Goal: Task Accomplishment & Management: Use online tool/utility

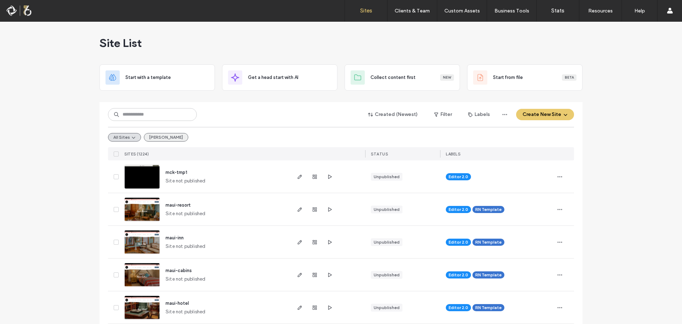
click at [152, 134] on button "[PERSON_NAME]" at bounding box center [166, 137] width 44 height 9
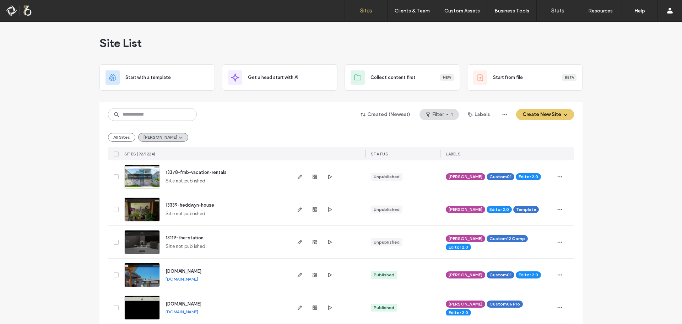
drag, startPoint x: 147, startPoint y: 132, endPoint x: 141, endPoint y: 139, distance: 9.3
click at [146, 133] on div "All Sites [PERSON_NAME]" at bounding box center [341, 137] width 466 height 20
click at [141, 139] on button "[PERSON_NAME]" at bounding box center [163, 137] width 50 height 9
click at [122, 139] on button "All Sites" at bounding box center [121, 137] width 27 height 9
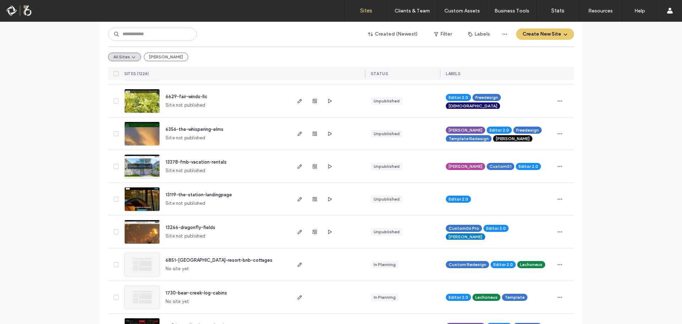
scroll to position [1023, 0]
click at [150, 58] on button "[PERSON_NAME]" at bounding box center [166, 57] width 44 height 9
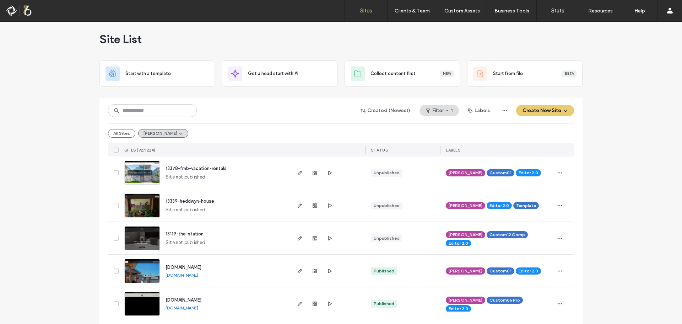
scroll to position [0, 0]
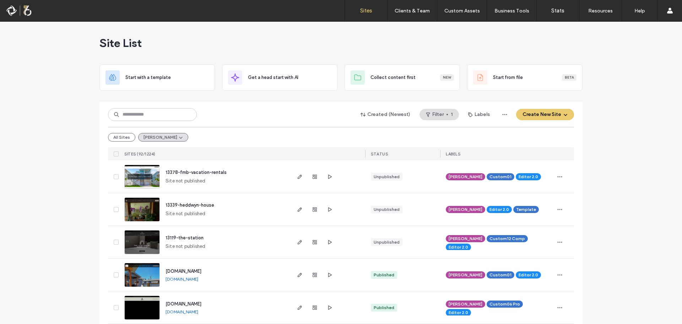
click at [108, 141] on div "All Sites [PERSON_NAME]" at bounding box center [341, 137] width 466 height 20
click at [109, 139] on button "All Sites" at bounding box center [121, 137] width 27 height 9
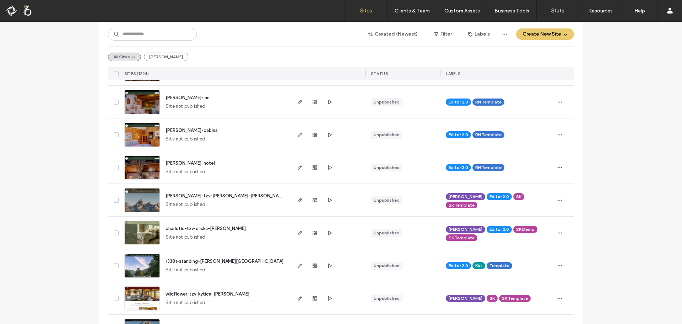
scroll to position [533, 0]
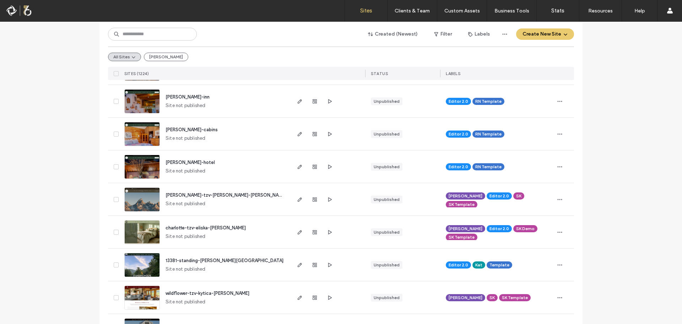
click at [183, 163] on span "[PERSON_NAME]-hotel" at bounding box center [189, 161] width 49 height 5
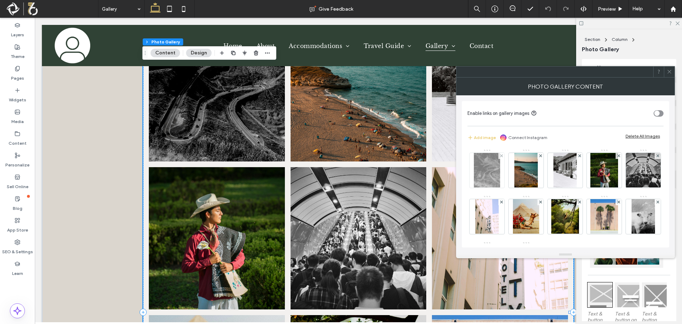
click at [484, 173] on img at bounding box center [487, 170] width 26 height 35
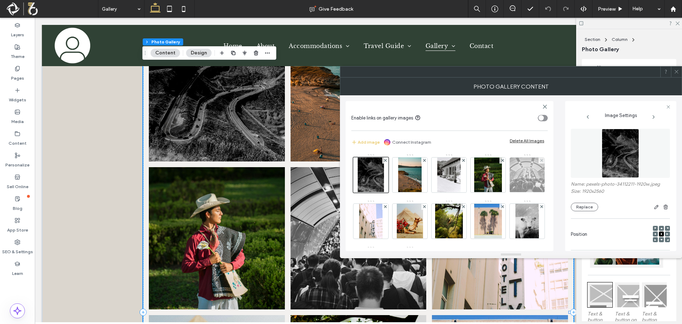
click at [538, 163] on div at bounding box center [541, 160] width 6 height 6
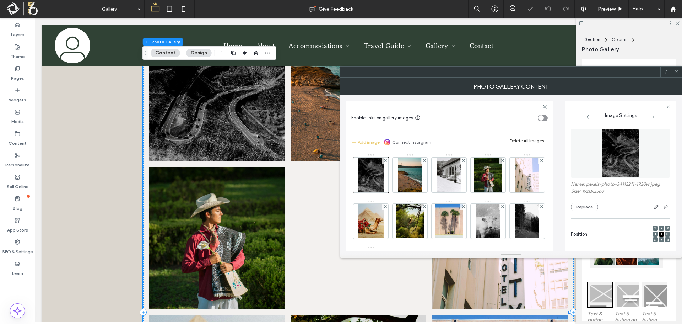
click at [538, 163] on div at bounding box center [541, 160] width 6 height 6
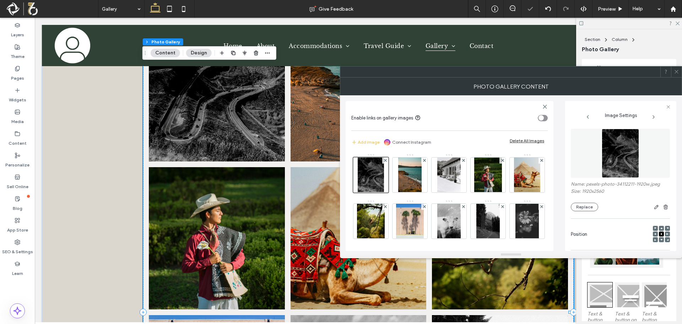
click at [538, 163] on div at bounding box center [541, 160] width 6 height 6
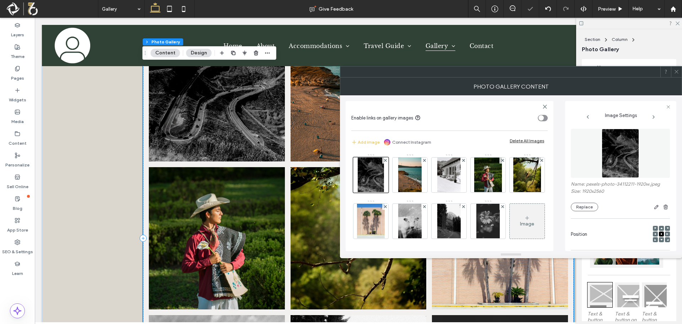
click at [538, 163] on div at bounding box center [541, 160] width 6 height 6
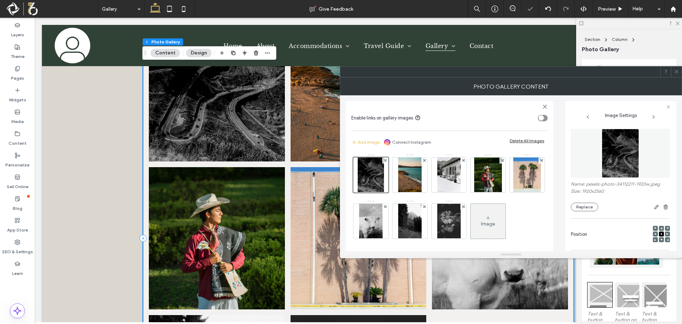
click at [538, 163] on div at bounding box center [541, 160] width 6 height 6
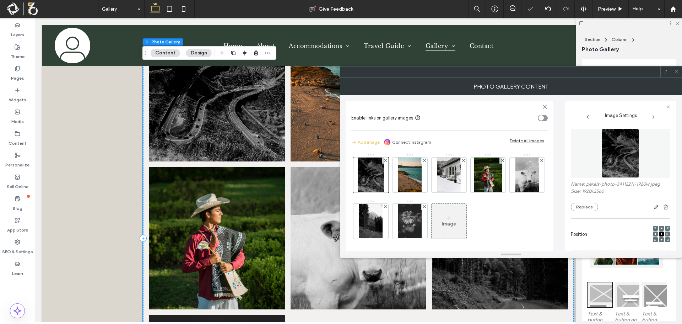
click at [538, 163] on div at bounding box center [541, 160] width 6 height 6
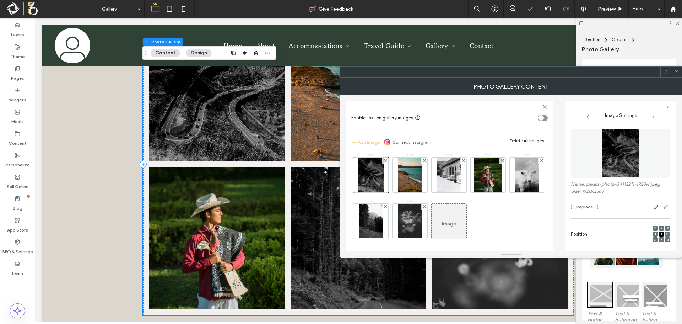
click at [383, 208] on div at bounding box center [385, 206] width 6 height 6
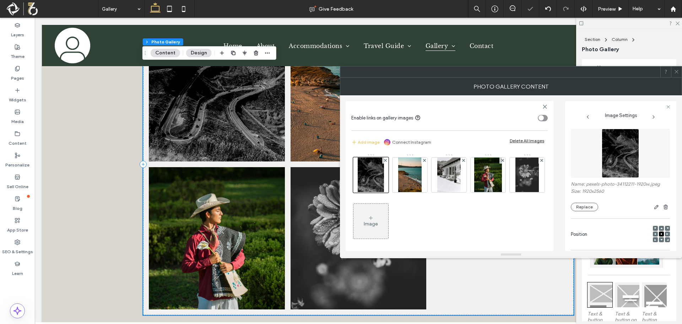
click at [538, 163] on div at bounding box center [541, 160] width 6 height 6
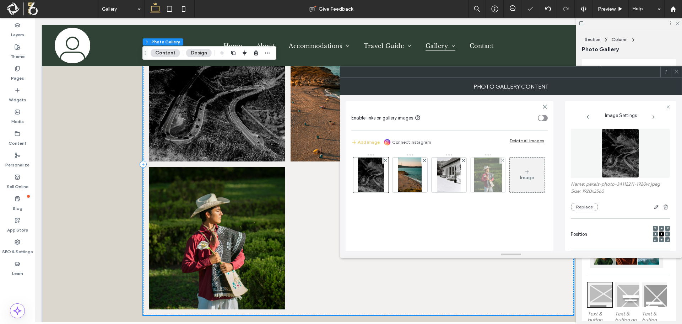
drag, startPoint x: 499, startPoint y: 161, endPoint x: 287, endPoint y: 148, distance: 212.4
click at [499, 161] on div at bounding box center [502, 160] width 6 height 6
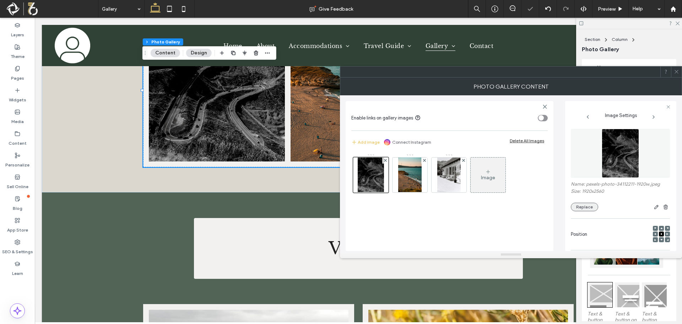
click at [588, 208] on button "Replace" at bounding box center [584, 206] width 27 height 9
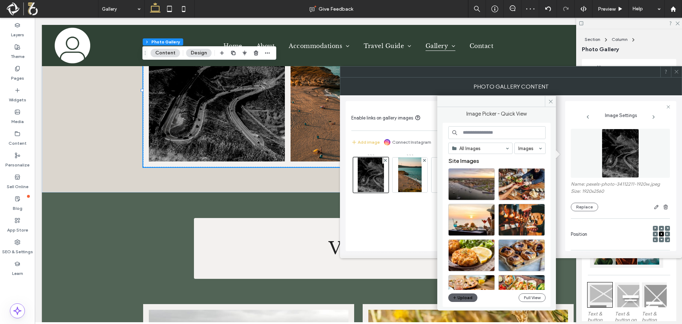
click at [530, 291] on div "All Images Images Site Images Upload Full View" at bounding box center [496, 214] width 97 height 177
click at [530, 294] on button "Full View" at bounding box center [532, 297] width 27 height 9
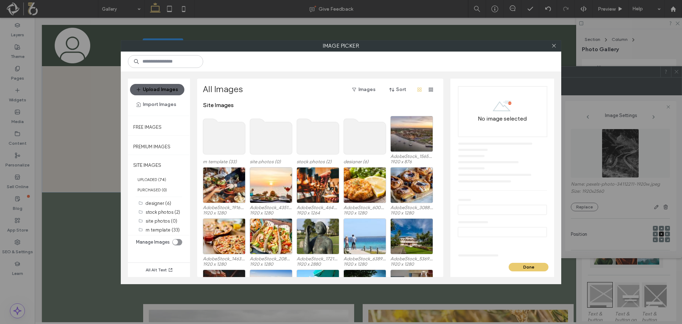
click at [231, 129] on use at bounding box center [224, 137] width 42 height 36
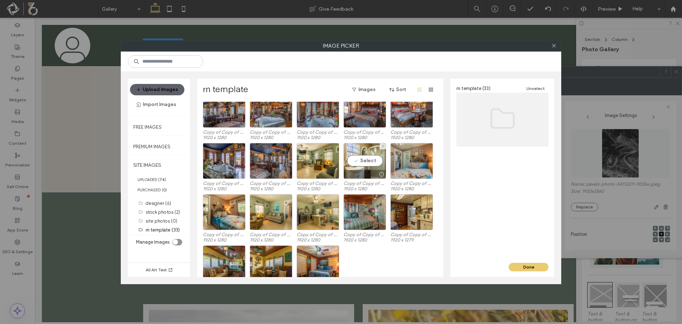
scroll to position [183, 0]
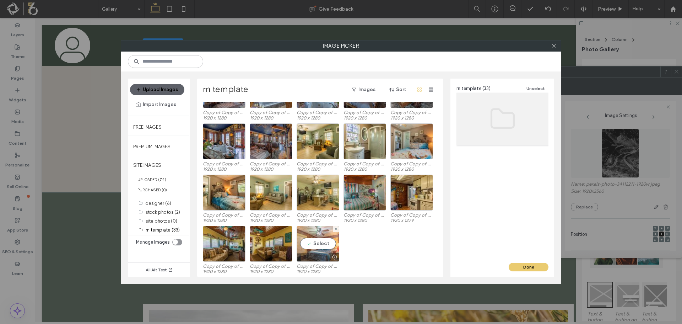
click at [320, 245] on div "Select" at bounding box center [318, 244] width 43 height 36
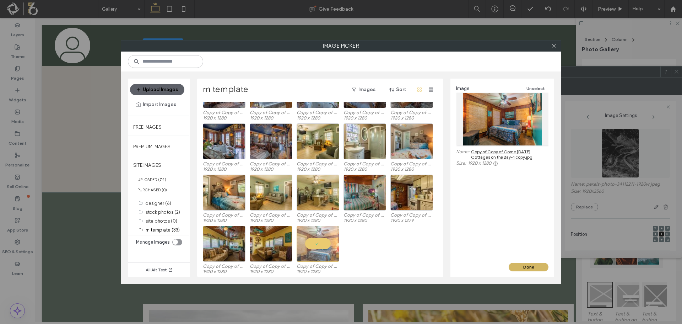
click at [522, 267] on button "Done" at bounding box center [529, 266] width 40 height 9
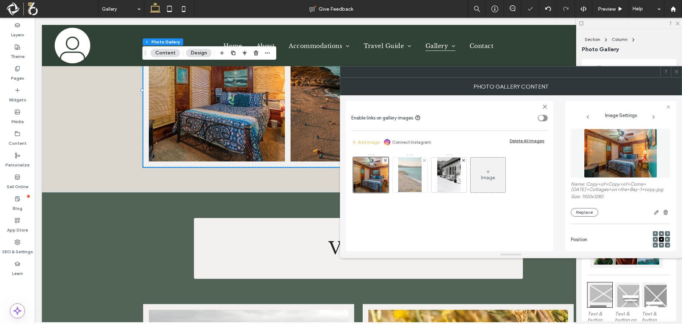
click at [410, 171] on img at bounding box center [409, 174] width 23 height 35
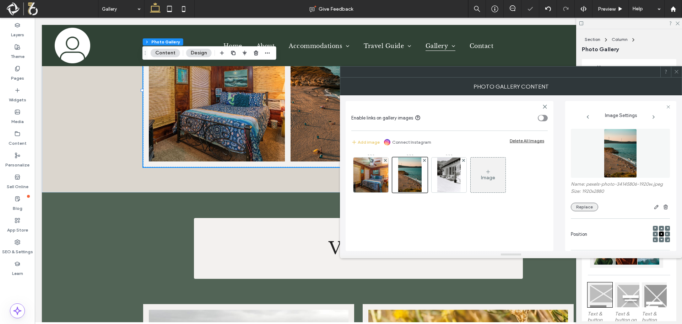
click at [583, 209] on button "Replace" at bounding box center [584, 206] width 27 height 9
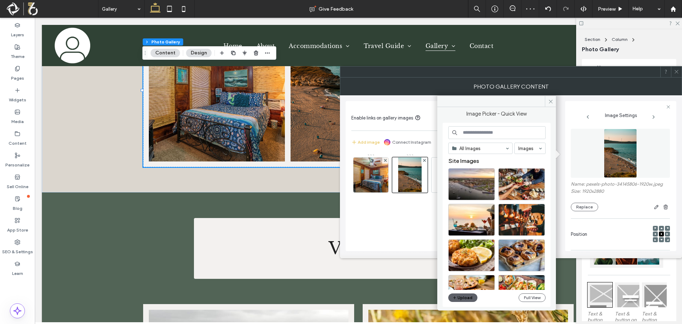
drag, startPoint x: 537, startPoint y: 296, endPoint x: 536, endPoint y: 302, distance: 5.7
click at [536, 302] on div "All Images Images Site Images Upload Full View" at bounding box center [496, 214] width 97 height 177
click at [533, 298] on button "Full View" at bounding box center [532, 297] width 27 height 9
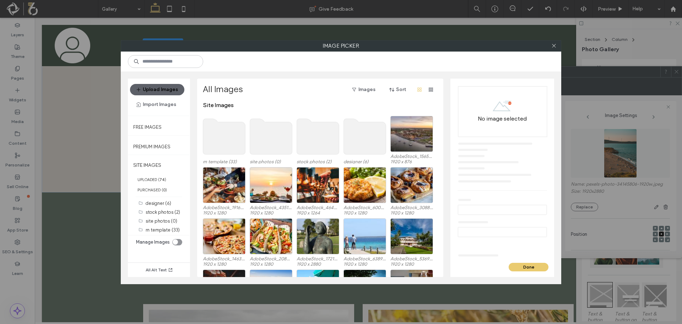
click at [227, 136] on use at bounding box center [224, 137] width 42 height 36
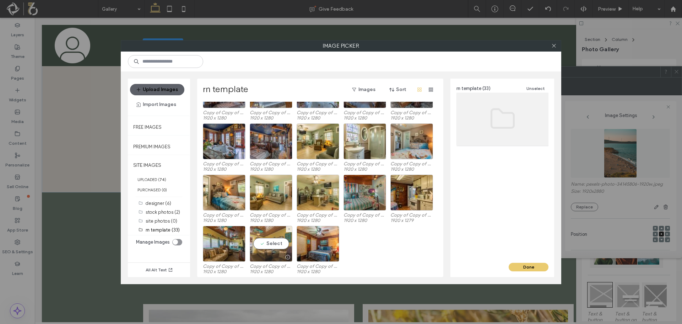
click at [280, 241] on div "Select" at bounding box center [271, 244] width 43 height 36
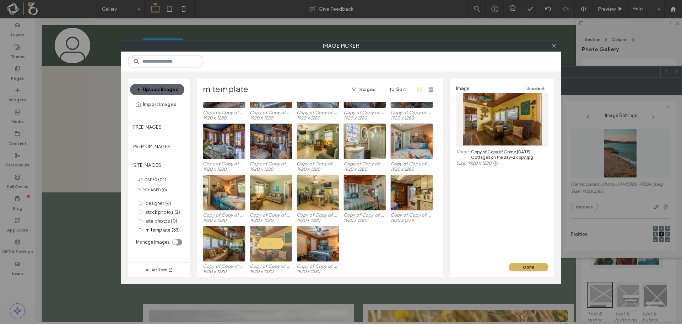
drag, startPoint x: 527, startPoint y: 267, endPoint x: 492, endPoint y: 249, distance: 39.2
click at [527, 267] on button "Done" at bounding box center [529, 266] width 40 height 9
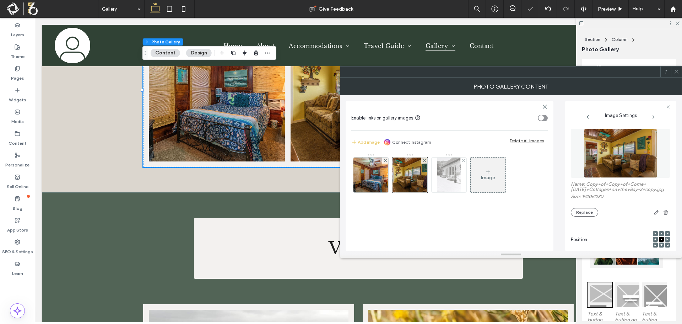
click at [452, 177] on img at bounding box center [448, 174] width 23 height 35
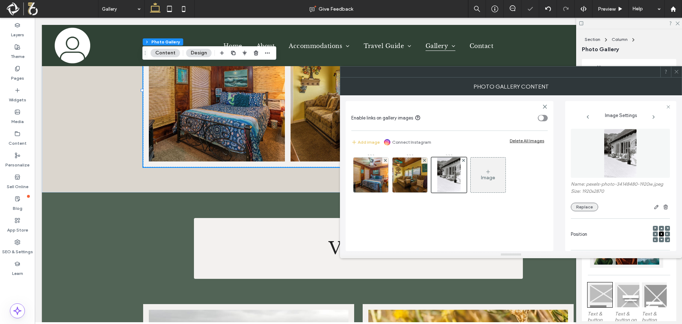
click at [581, 203] on button "Replace" at bounding box center [584, 206] width 27 height 9
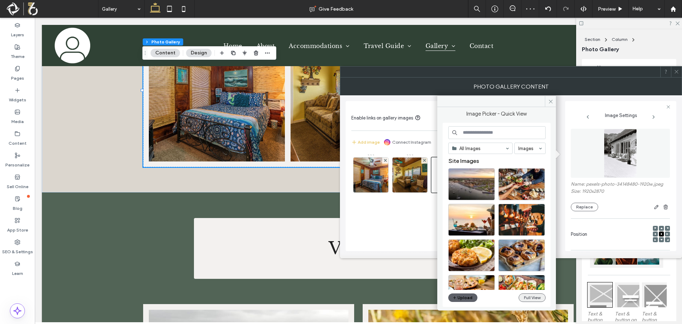
click at [527, 297] on button "Full View" at bounding box center [532, 297] width 27 height 9
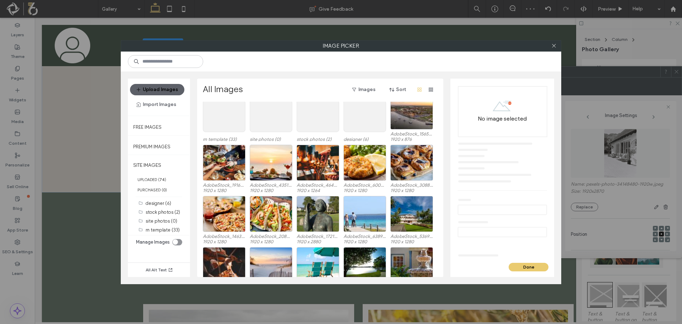
scroll to position [0, 0]
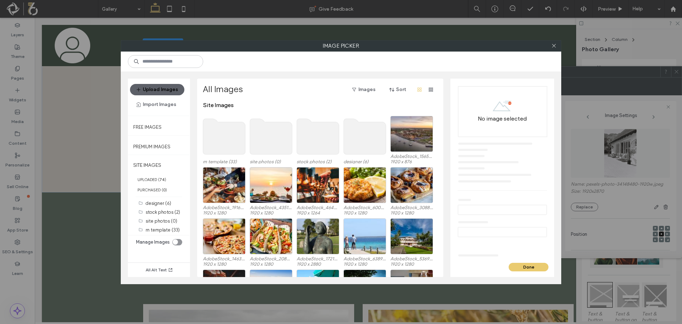
click at [222, 140] on use at bounding box center [224, 137] width 42 height 36
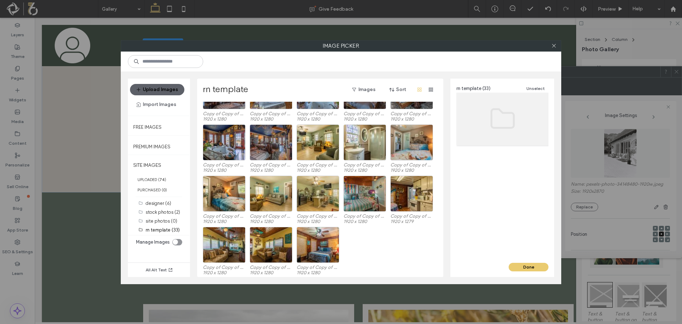
scroll to position [183, 0]
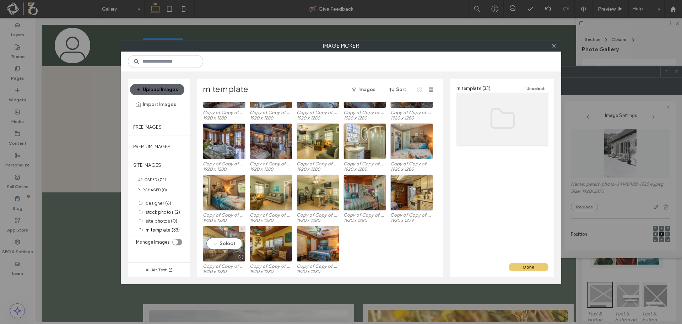
click at [237, 236] on div "Select" at bounding box center [224, 244] width 43 height 36
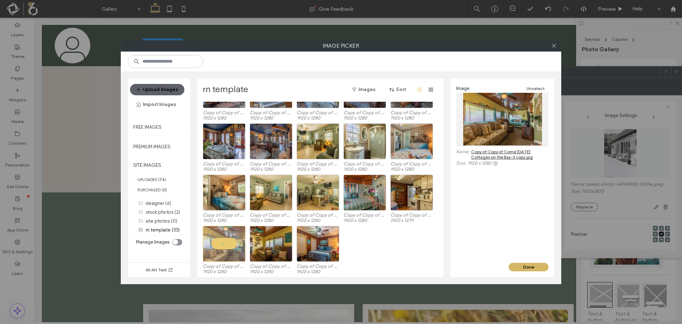
click at [540, 266] on button "Done" at bounding box center [529, 266] width 40 height 9
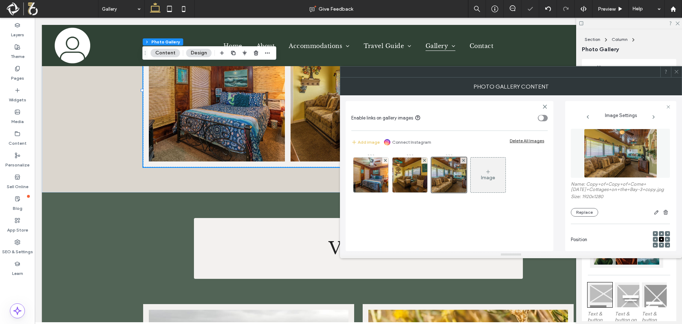
click at [490, 171] on icon at bounding box center [488, 172] width 6 height 6
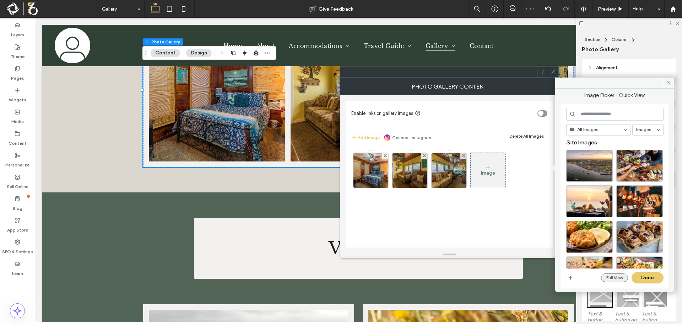
click at [614, 277] on button "Full View" at bounding box center [614, 277] width 27 height 9
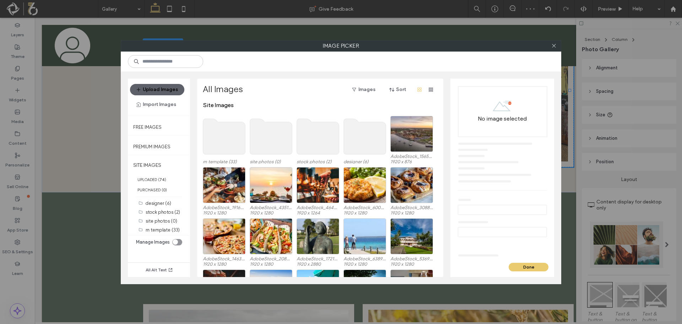
click at [226, 143] on use at bounding box center [224, 137] width 42 height 36
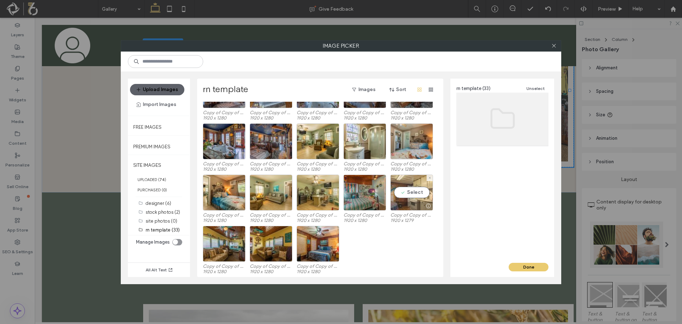
click at [411, 196] on div "Select" at bounding box center [411, 192] width 43 height 36
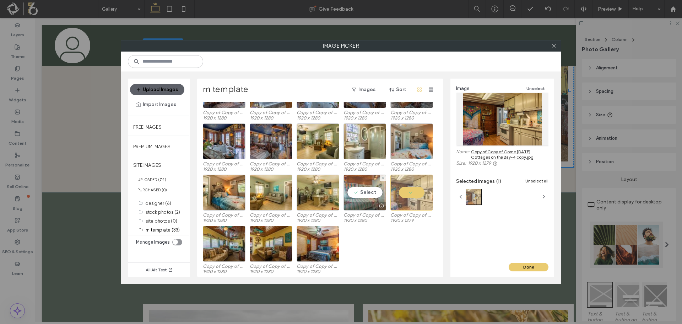
click at [364, 195] on div "Select" at bounding box center [364, 192] width 43 height 36
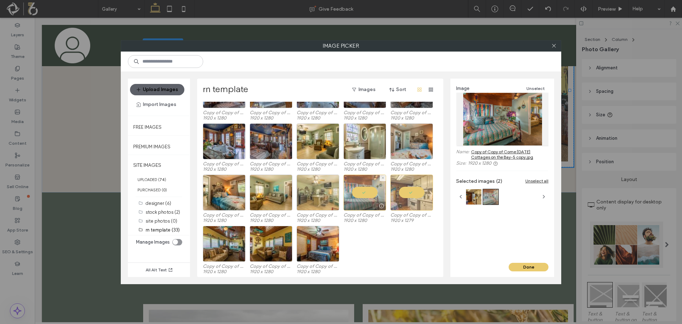
click at [322, 195] on div at bounding box center [318, 192] width 43 height 36
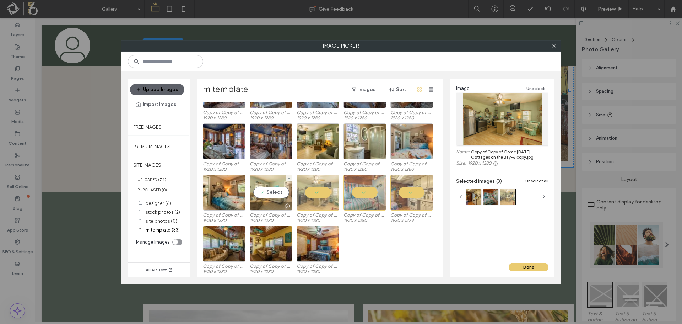
click at [263, 195] on div "Select" at bounding box center [271, 192] width 43 height 36
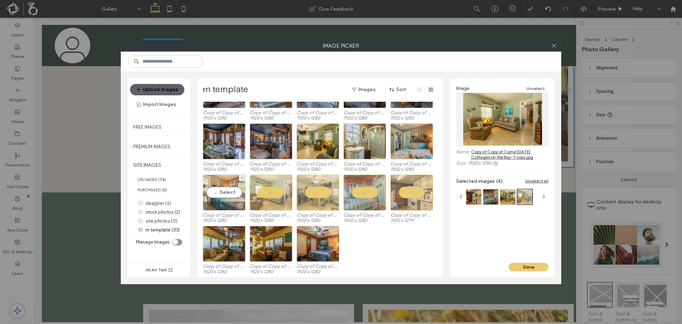
click at [217, 191] on div "Select" at bounding box center [224, 192] width 43 height 36
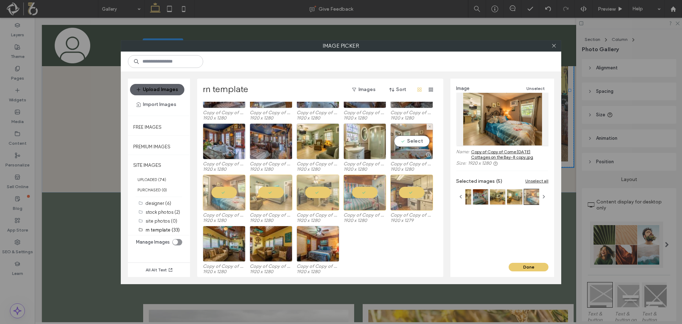
click at [396, 157] on div at bounding box center [412, 154] width 42 height 9
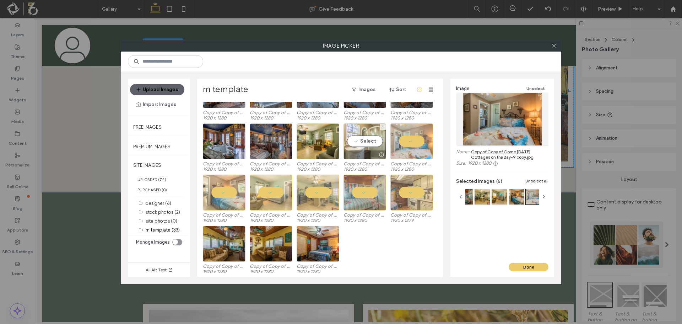
click at [364, 156] on div at bounding box center [365, 154] width 42 height 9
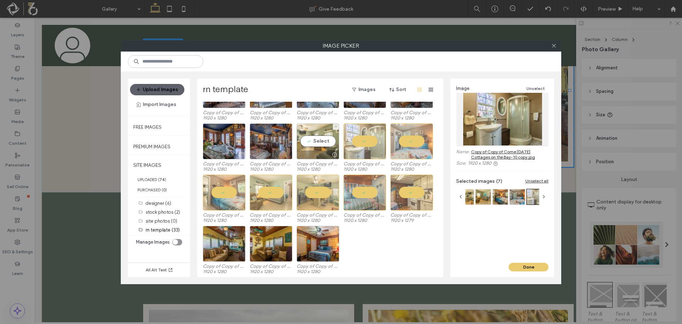
click at [320, 152] on div at bounding box center [318, 154] width 42 height 9
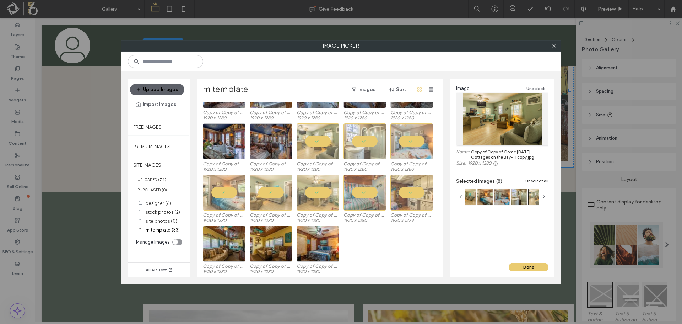
click at [249, 149] on div "Copy of Copy of Come Friday Cottages on the Bay-13 copy.jpg 1920 x 1280 Copy of…" at bounding box center [322, 148] width 239 height 51
click at [264, 147] on div "Select" at bounding box center [271, 141] width 43 height 36
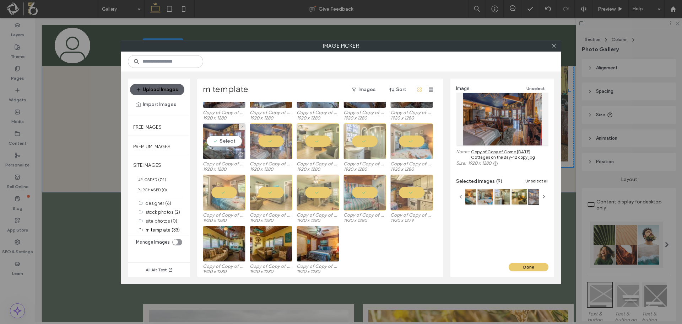
click at [227, 153] on div at bounding box center [224, 154] width 42 height 9
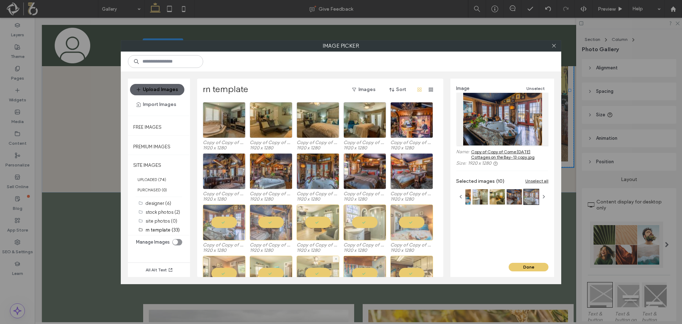
scroll to position [76, 0]
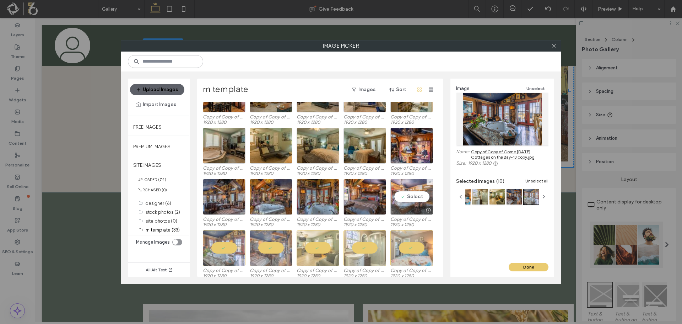
click at [404, 190] on div "Select" at bounding box center [411, 197] width 43 height 36
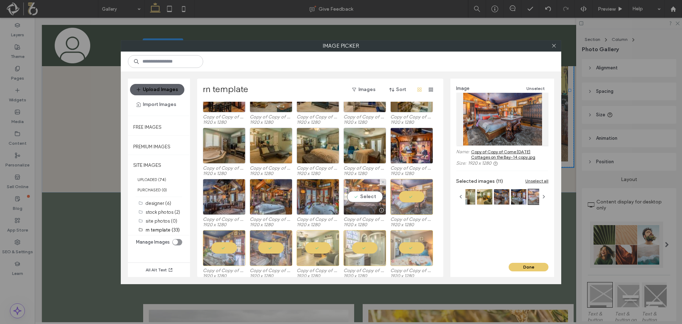
click at [365, 196] on div "Select" at bounding box center [364, 197] width 43 height 36
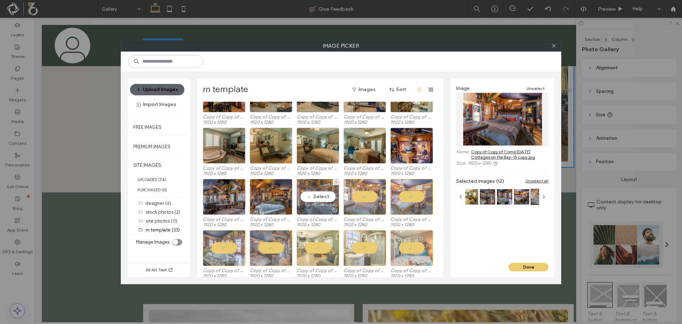
click at [319, 196] on div "Select" at bounding box center [318, 197] width 43 height 36
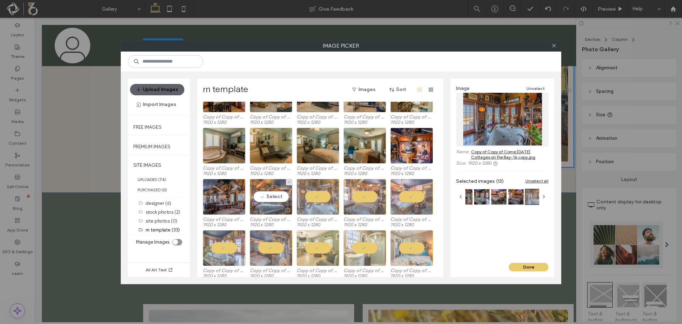
click at [273, 196] on div "Select" at bounding box center [271, 197] width 43 height 36
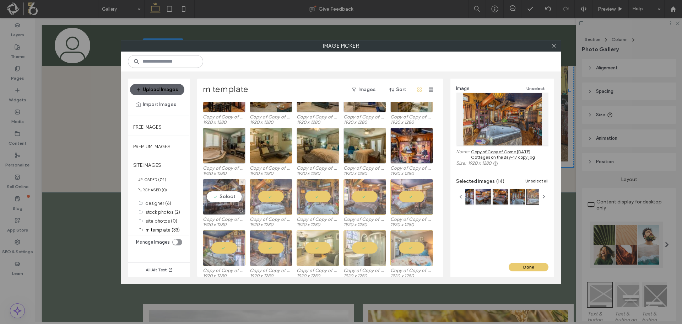
click at [213, 196] on div "Select" at bounding box center [224, 197] width 43 height 36
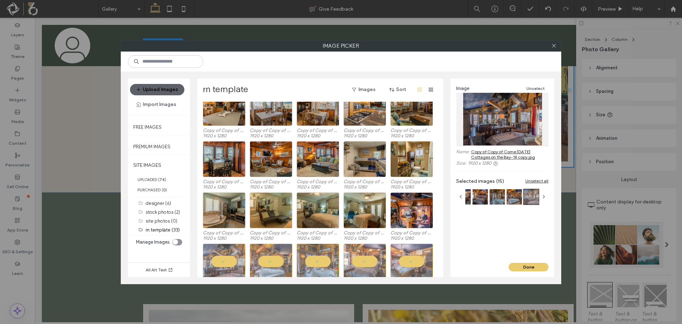
scroll to position [5, 0]
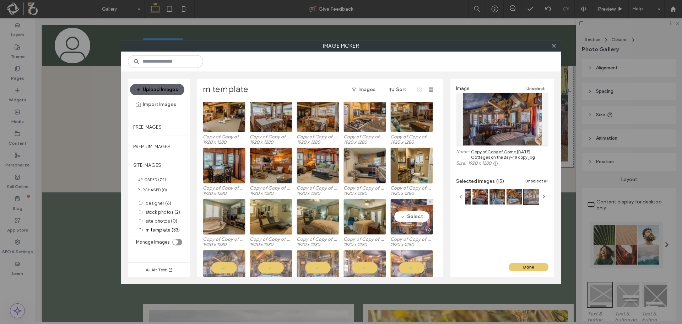
click at [409, 216] on div "Select" at bounding box center [411, 217] width 43 height 36
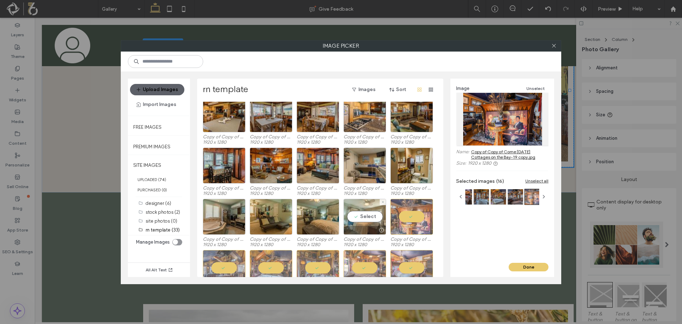
click at [353, 222] on div "Select" at bounding box center [364, 217] width 43 height 36
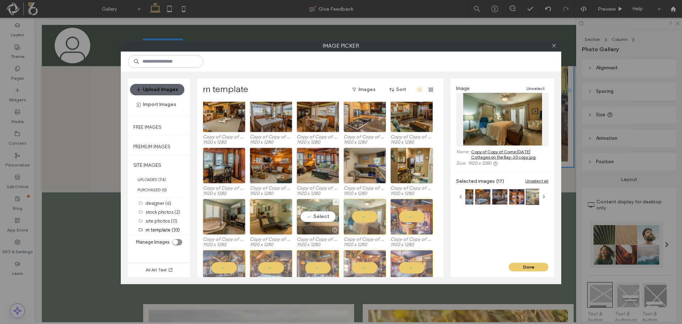
click at [316, 219] on div "Select" at bounding box center [318, 217] width 43 height 36
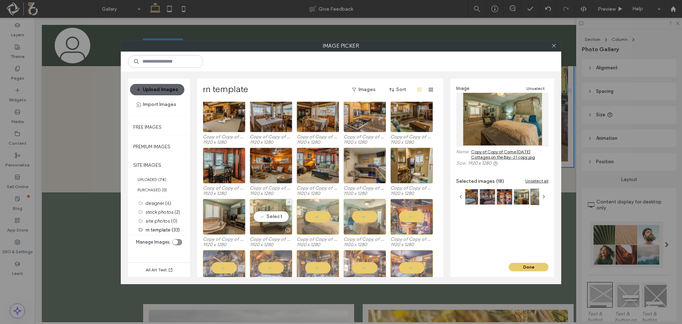
click at [279, 216] on div "Select" at bounding box center [271, 217] width 43 height 36
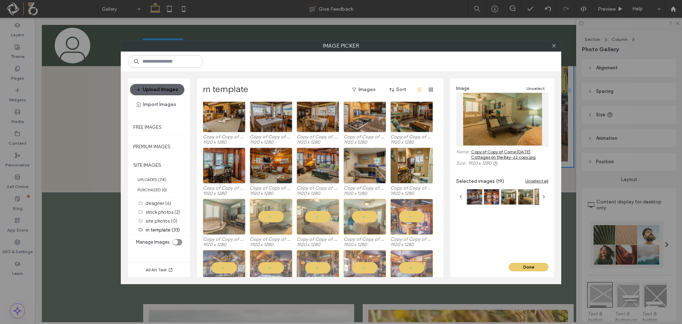
click at [211, 214] on div at bounding box center [224, 217] width 43 height 36
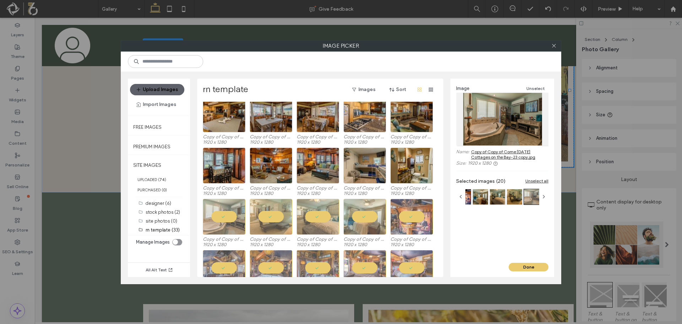
scroll to position [0, 0]
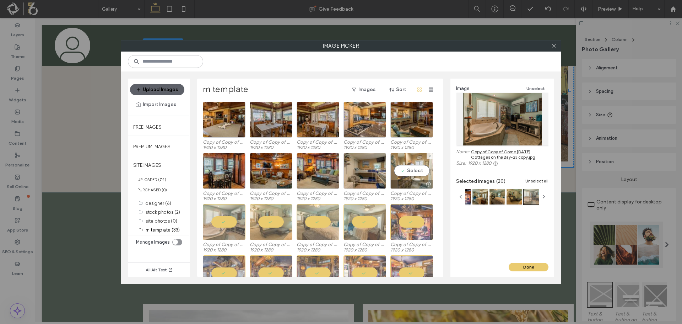
click at [406, 179] on div "Select" at bounding box center [411, 171] width 43 height 36
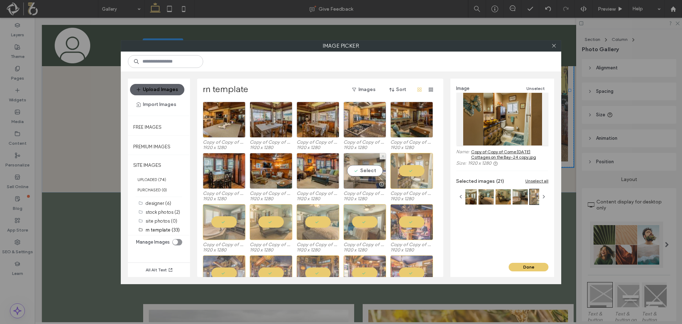
click at [366, 179] on div "Select" at bounding box center [364, 171] width 43 height 36
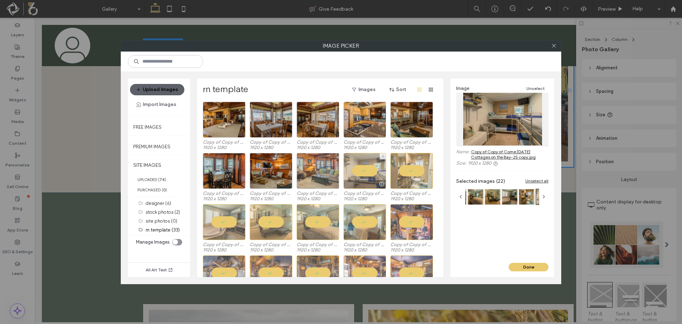
click at [311, 178] on div at bounding box center [318, 171] width 43 height 36
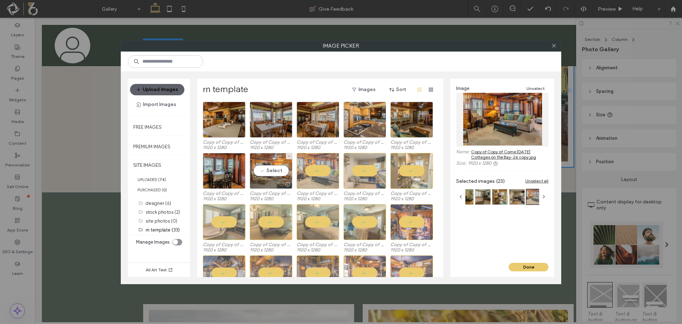
click at [263, 180] on div at bounding box center [271, 184] width 42 height 9
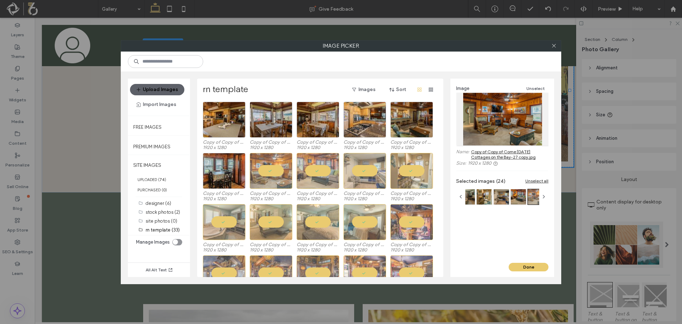
click at [200, 179] on div "rn template Images Sort Copy of Copy of Come Friday Cottages on the Bay-33 copy…" at bounding box center [320, 177] width 246 height 198
drag, startPoint x: 222, startPoint y: 178, endPoint x: 226, endPoint y: 178, distance: 4.3
click at [222, 179] on div "Select" at bounding box center [224, 171] width 43 height 36
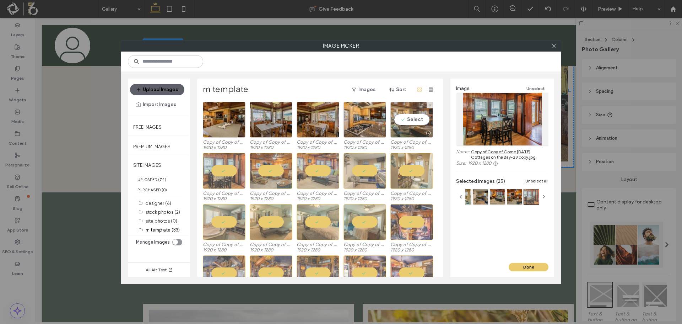
click at [412, 133] on div at bounding box center [412, 133] width 42 height 9
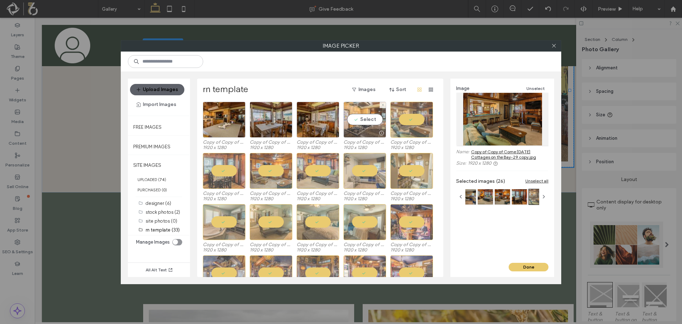
click at [375, 127] on div "Select" at bounding box center [364, 120] width 43 height 36
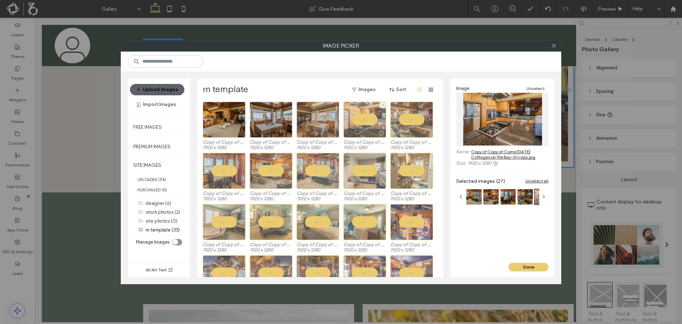
click at [309, 120] on div at bounding box center [318, 120] width 43 height 36
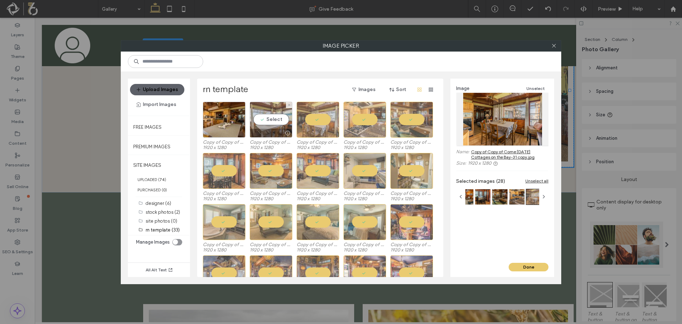
click at [262, 119] on div "Select" at bounding box center [271, 120] width 43 height 36
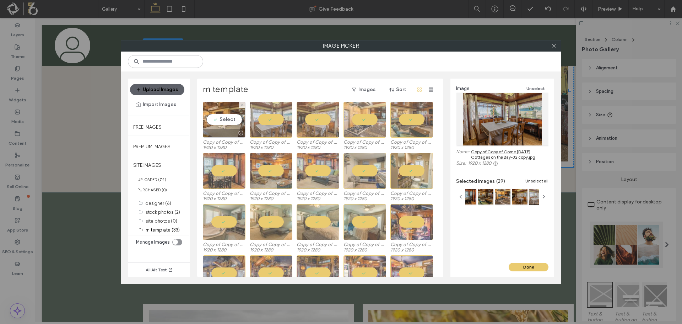
click at [231, 124] on div "Select" at bounding box center [224, 120] width 43 height 36
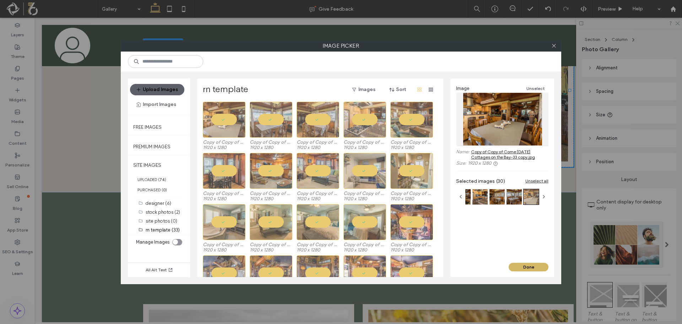
click at [538, 266] on button "Done" at bounding box center [529, 266] width 40 height 9
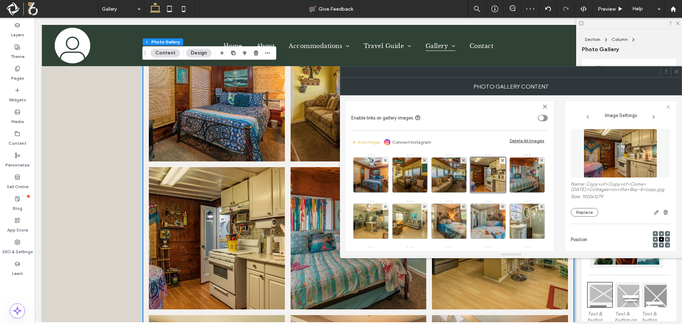
click at [675, 70] on icon at bounding box center [676, 71] width 5 height 5
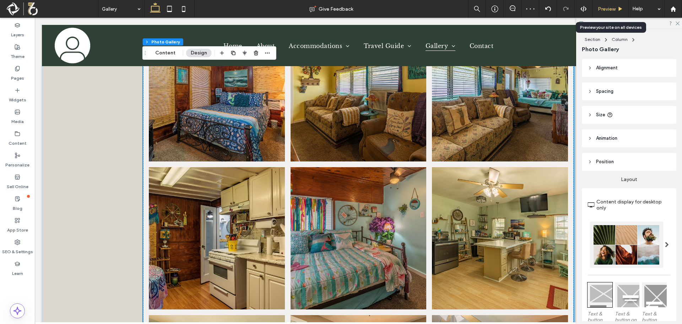
click at [608, 9] on span "Preview" at bounding box center [607, 9] width 18 height 6
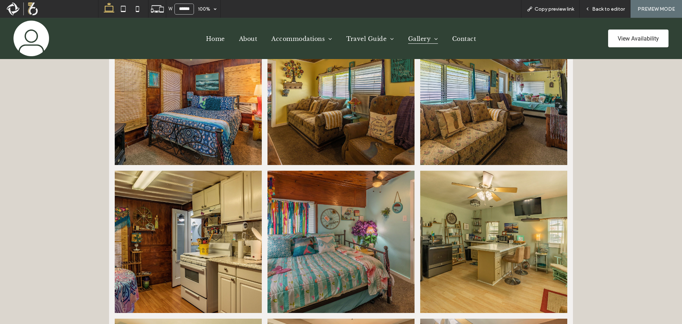
drag, startPoint x: 561, startPoint y: 116, endPoint x: 561, endPoint y: 119, distance: 3.6
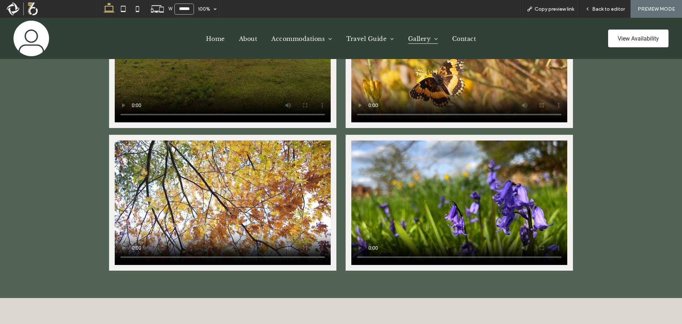
scroll to position [2382, 0]
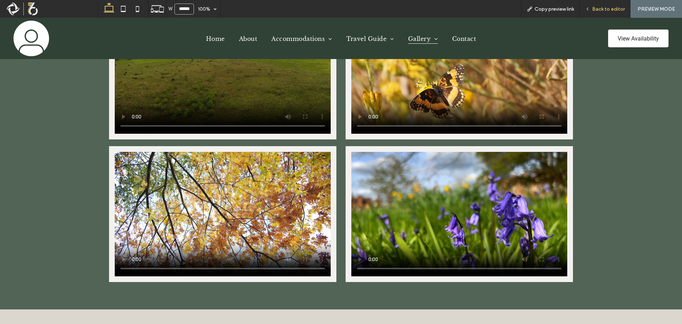
click at [615, 6] on span "Back to editor" at bounding box center [608, 9] width 33 height 6
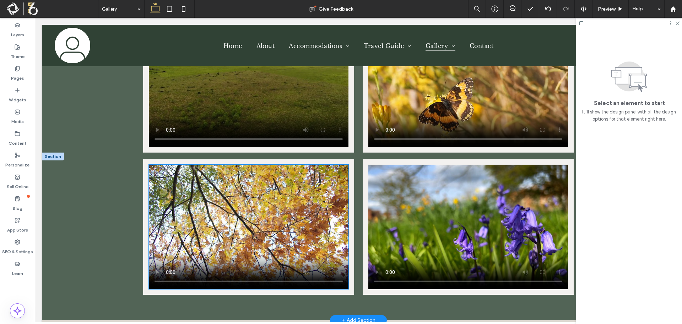
scroll to position [2257, 0]
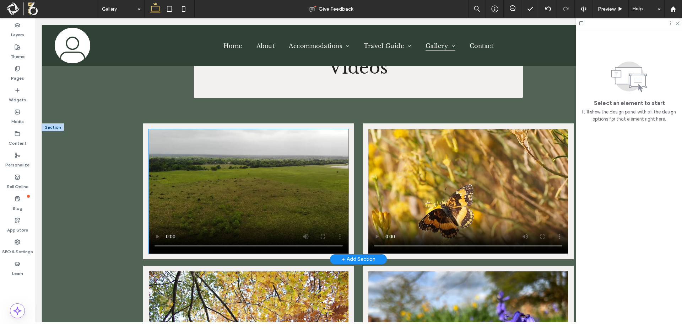
click at [292, 148] on video at bounding box center [249, 191] width 200 height 124
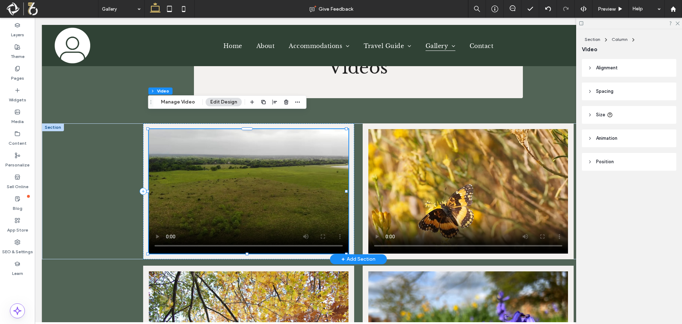
click at [292, 148] on video at bounding box center [249, 191] width 200 height 124
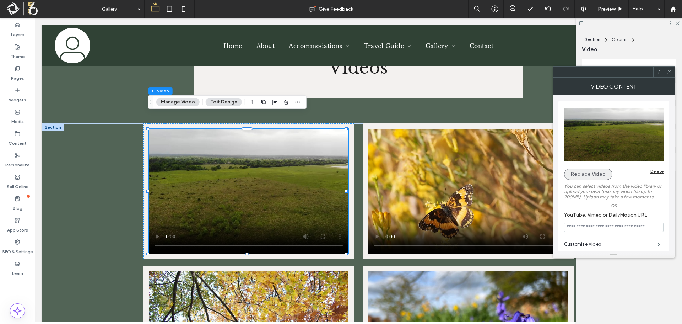
click at [572, 170] on button "Replace Video" at bounding box center [588, 173] width 48 height 11
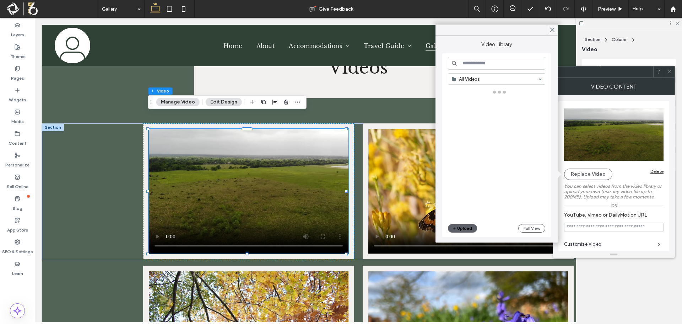
click at [517, 66] on input at bounding box center [496, 63] width 97 height 13
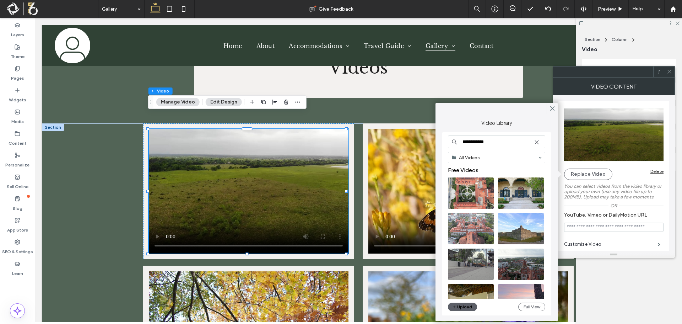
click at [485, 143] on input "**********" at bounding box center [496, 141] width 97 height 13
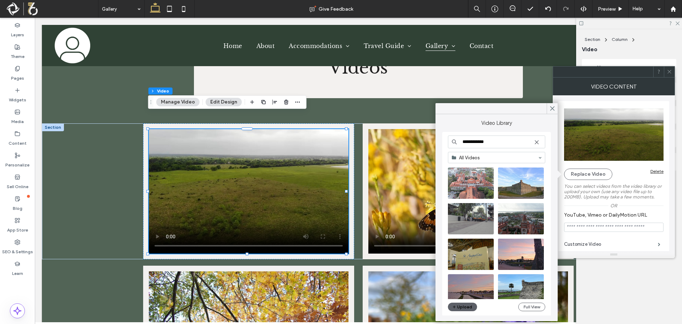
scroll to position [142, 0]
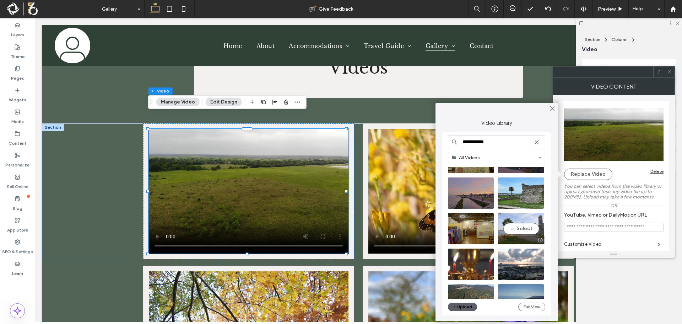
type input "*"
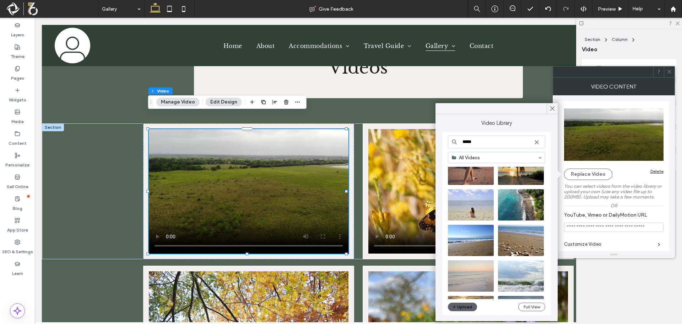
scroll to position [0, 0]
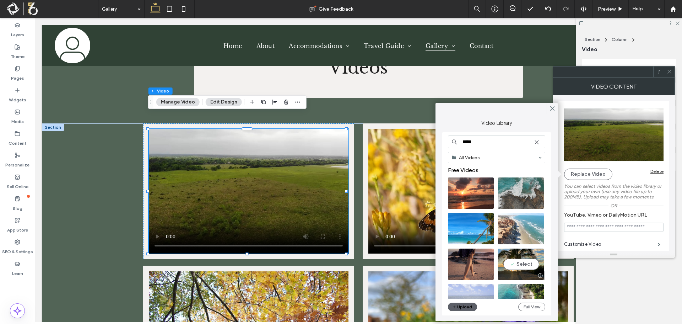
type input "*****"
click at [520, 259] on video at bounding box center [521, 263] width 46 height 31
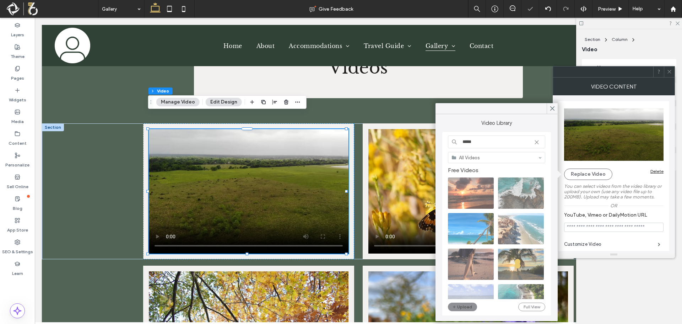
type input "**********"
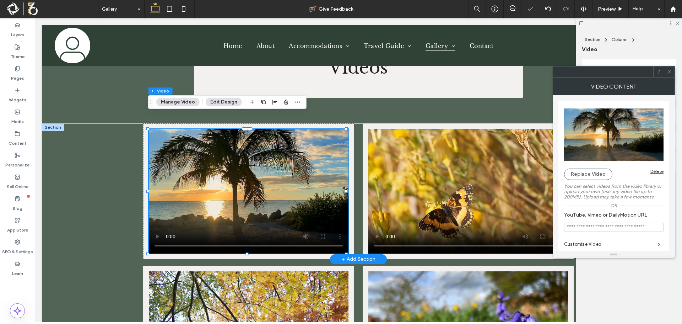
click at [401, 146] on video at bounding box center [468, 191] width 200 height 124
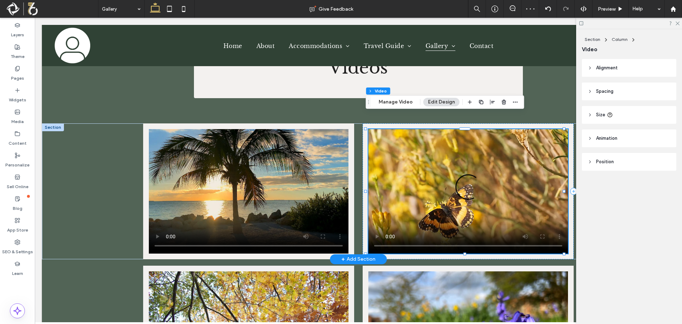
click at [401, 147] on video at bounding box center [468, 191] width 200 height 124
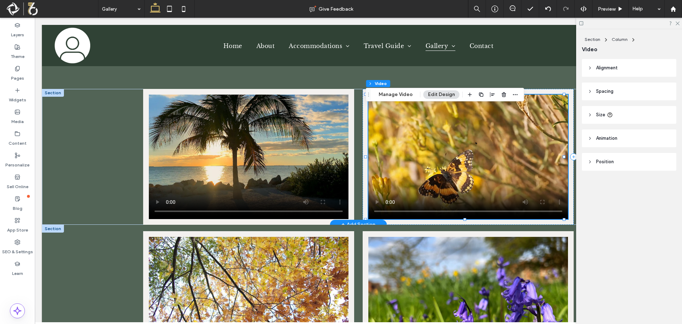
scroll to position [2328, 0]
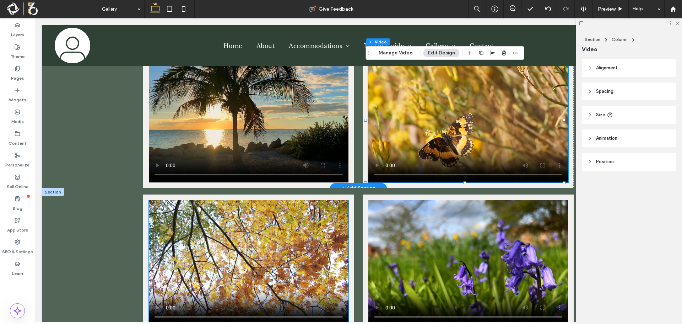
click at [278, 255] on video at bounding box center [249, 262] width 200 height 124
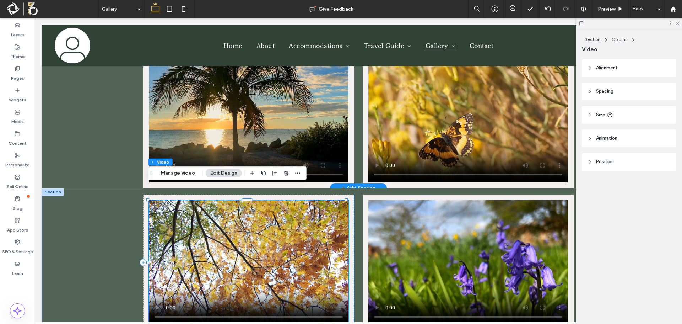
click at [277, 257] on video at bounding box center [249, 262] width 200 height 124
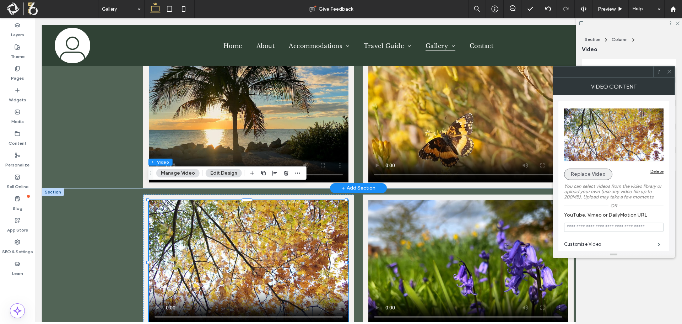
click at [577, 171] on button "Replace Video" at bounding box center [588, 173] width 48 height 11
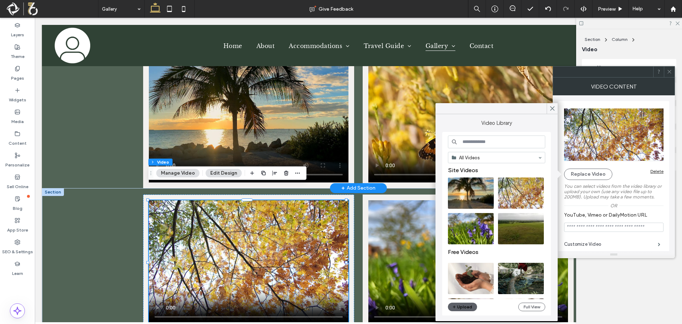
click at [468, 143] on input at bounding box center [496, 141] width 97 height 13
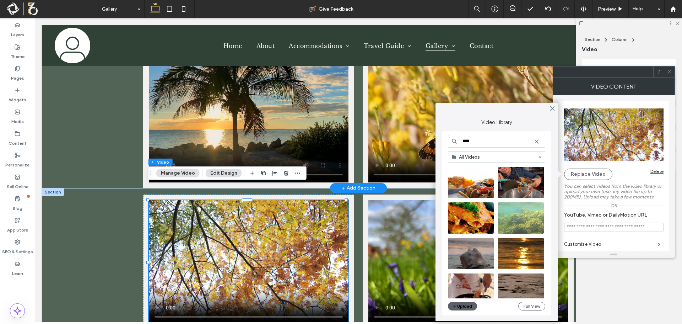
scroll to position [873, 0]
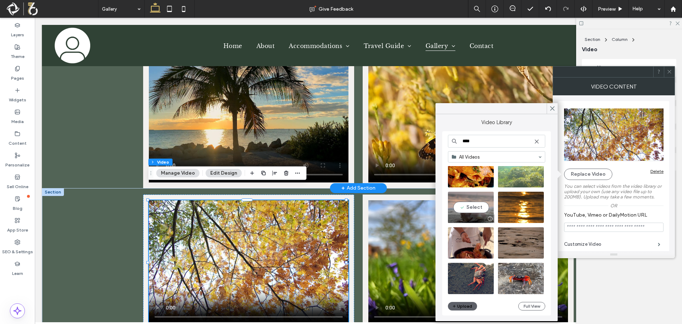
type input "****"
click at [477, 207] on video at bounding box center [471, 206] width 46 height 31
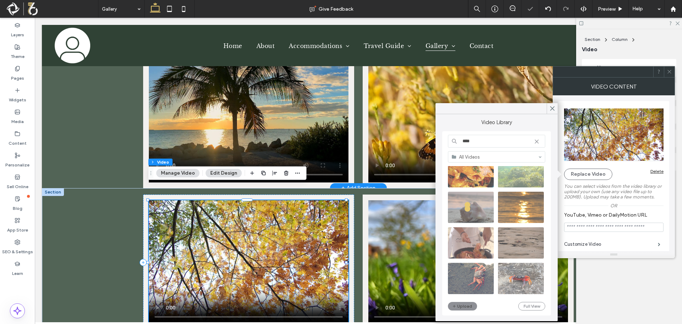
type input "**********"
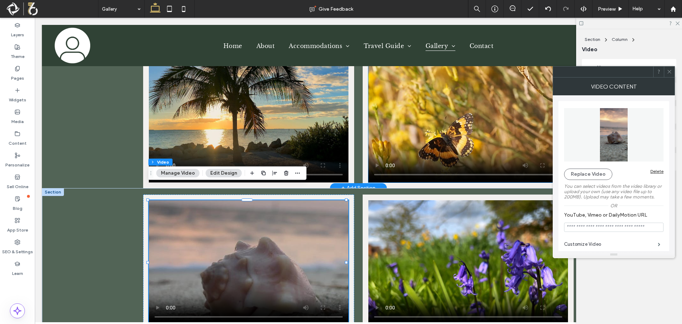
click at [463, 127] on video at bounding box center [468, 120] width 200 height 124
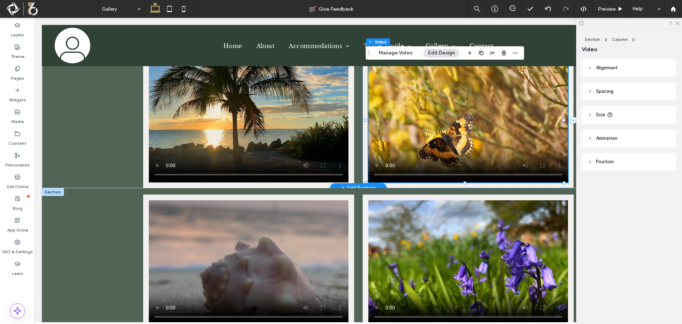
click at [463, 127] on video at bounding box center [468, 120] width 200 height 124
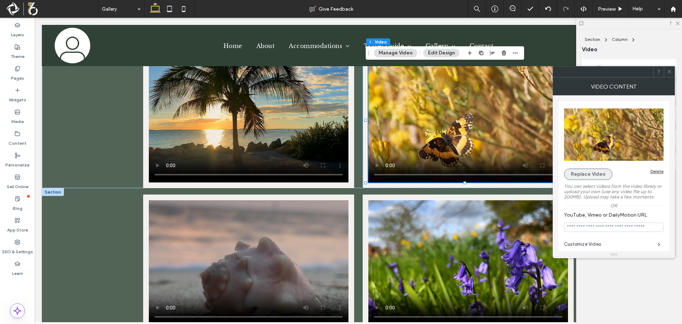
click at [590, 173] on button "Replace Video" at bounding box center [588, 173] width 48 height 11
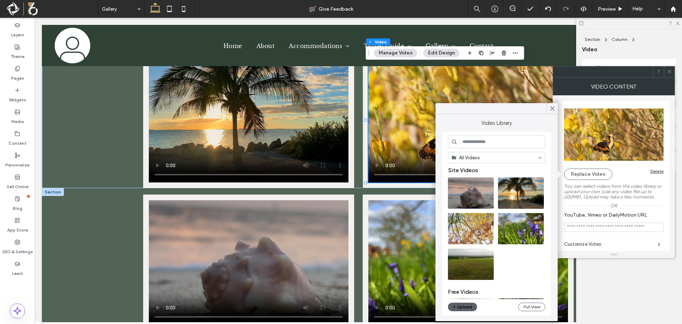
click at [495, 145] on input at bounding box center [496, 141] width 97 height 13
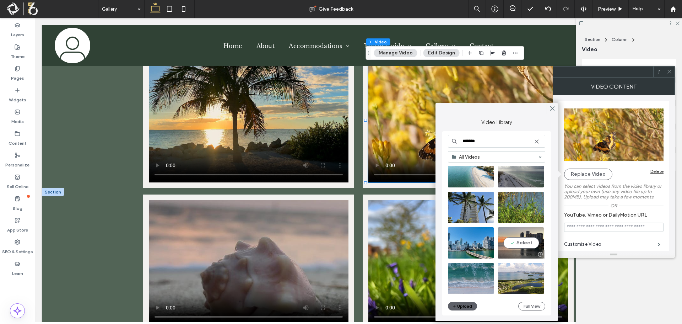
scroll to position [0, 0]
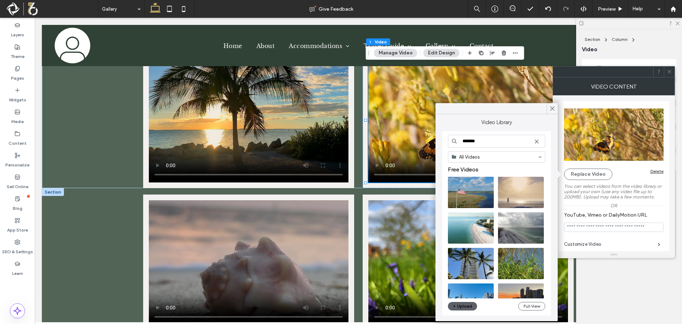
click at [481, 142] on input "*******" at bounding box center [496, 141] width 97 height 13
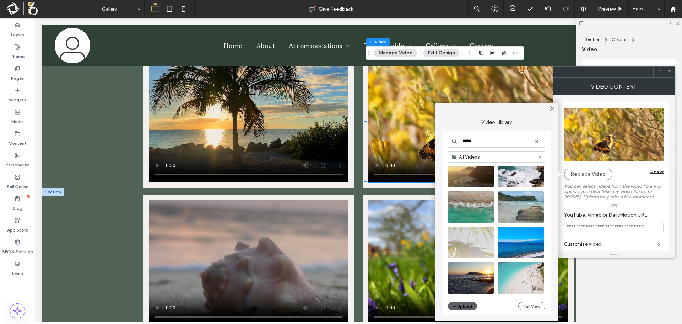
scroll to position [4190, 0]
click at [472, 141] on input "*****" at bounding box center [496, 141] width 97 height 13
click at [471, 142] on input "*****" at bounding box center [496, 141] width 97 height 13
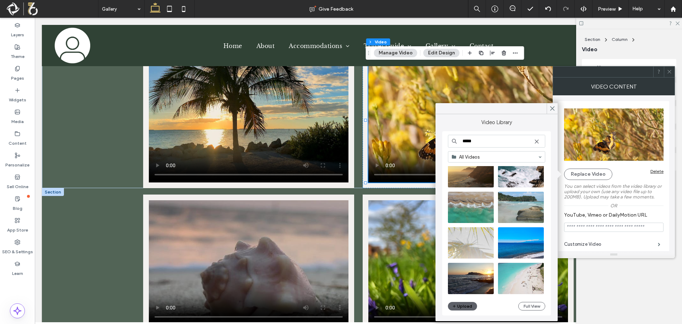
click at [471, 142] on input "*****" at bounding box center [496, 141] width 97 height 13
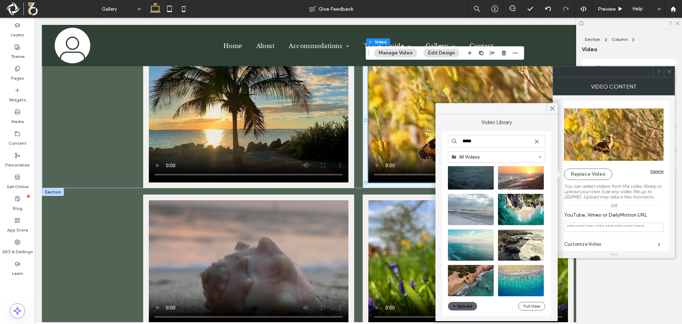
scroll to position [0, 0]
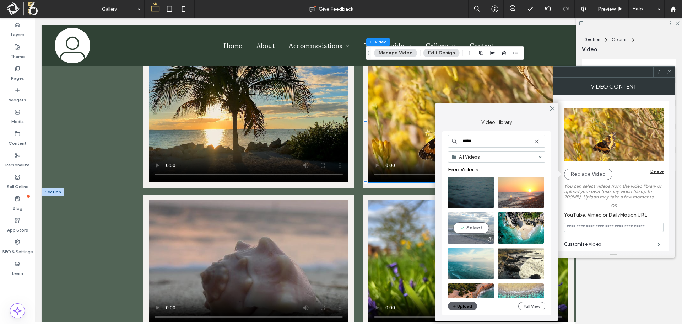
type input "*****"
click at [472, 232] on video at bounding box center [471, 227] width 46 height 31
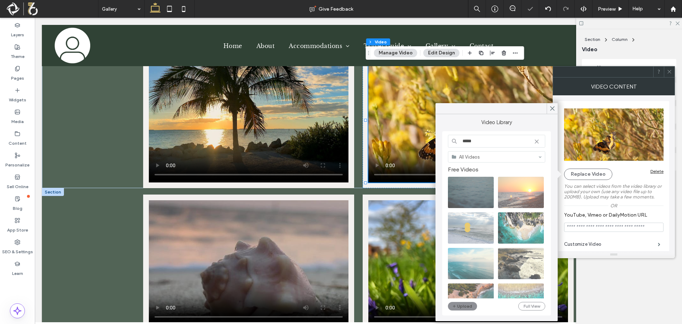
type input "**********"
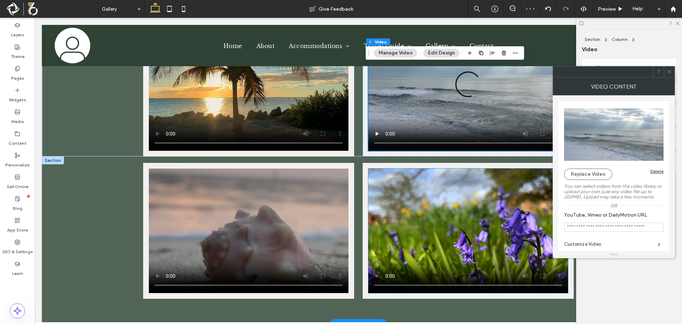
scroll to position [2363, 0]
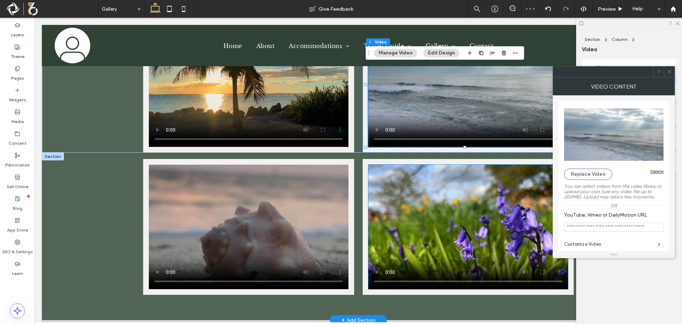
click at [470, 218] on video at bounding box center [468, 226] width 200 height 124
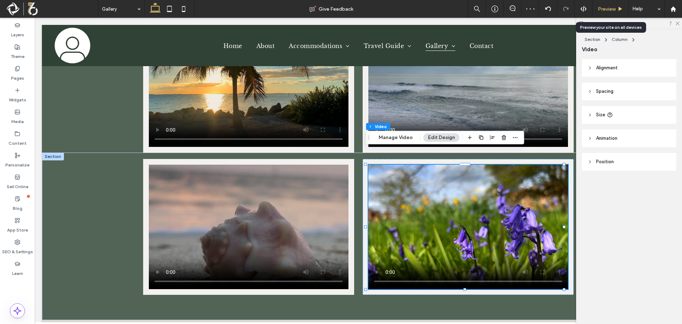
click at [618, 10] on icon at bounding box center [620, 8] width 5 height 5
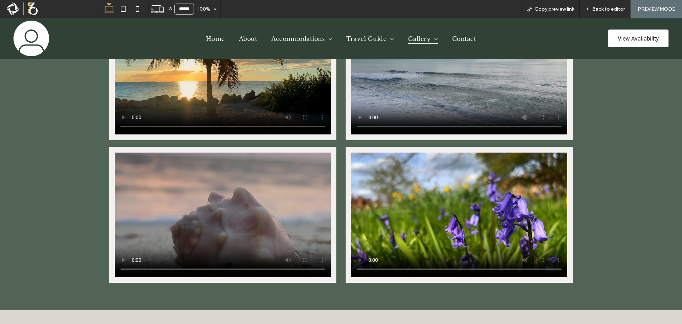
scroll to position [2382, 0]
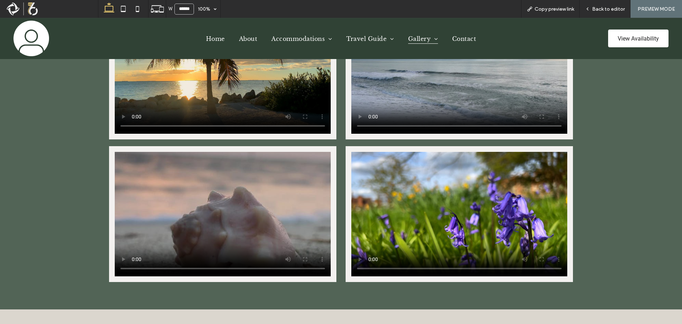
click at [33, 222] on div at bounding box center [341, 224] width 682 height 170
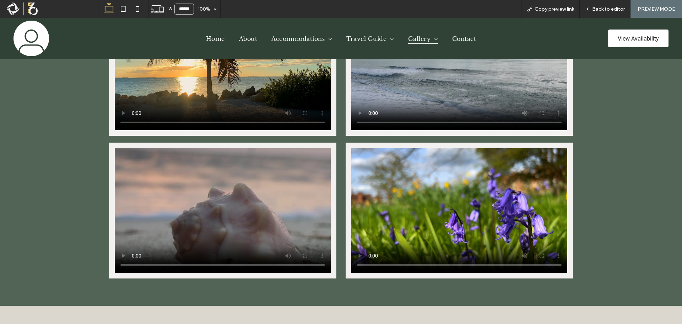
scroll to position [2489, 0]
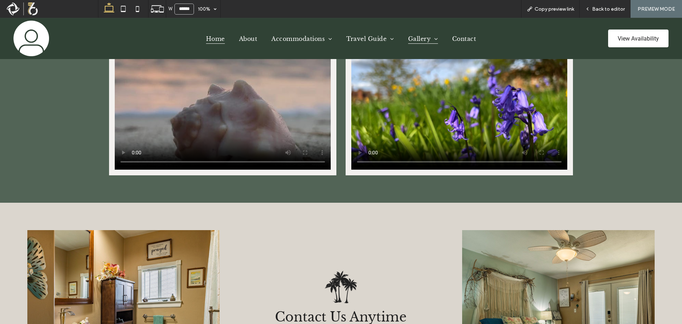
click at [211, 40] on span "Home" at bounding box center [215, 38] width 19 height 10
